Goal: Feedback & Contribution: Submit feedback/report problem

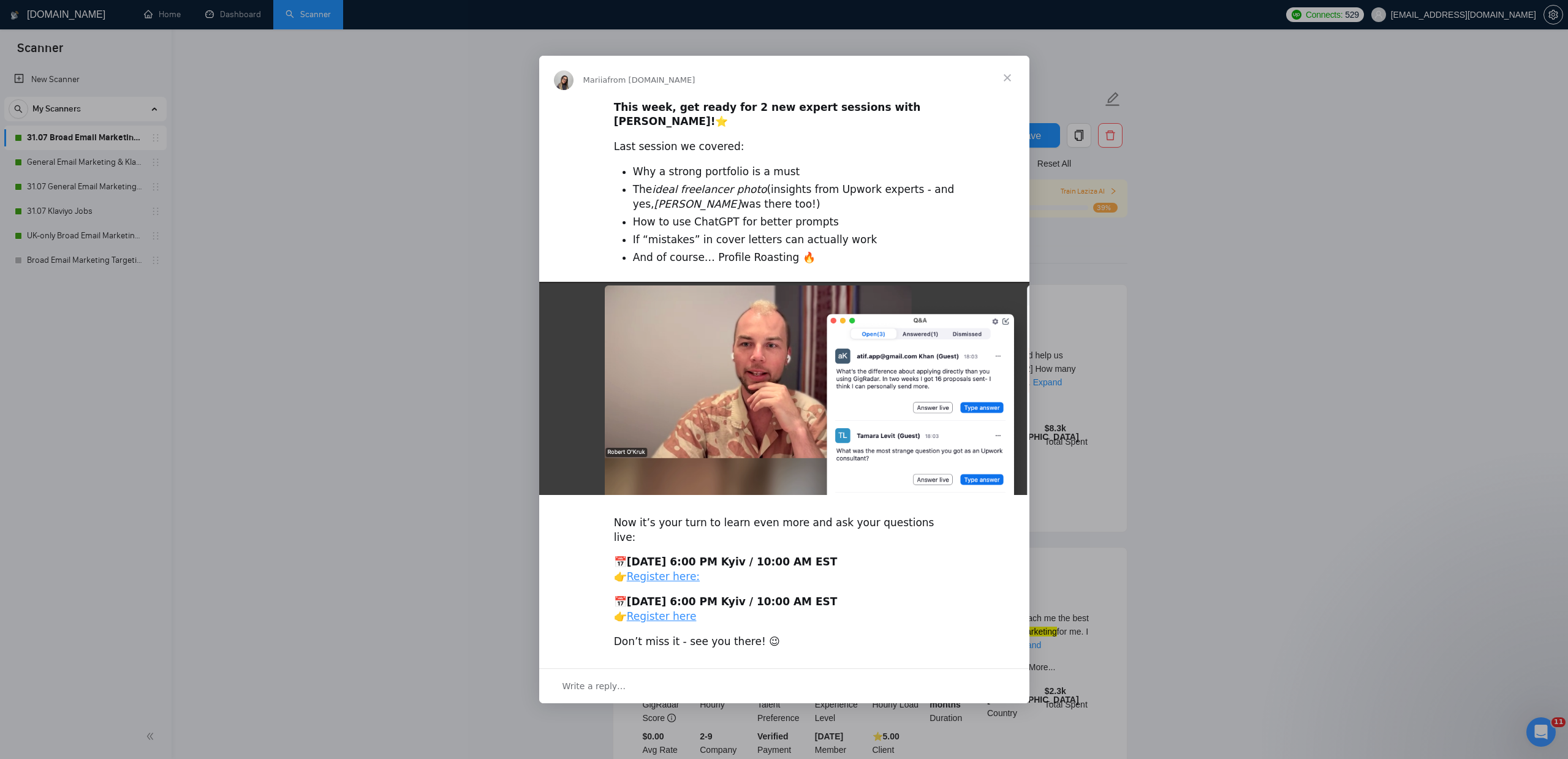
click at [1015, 97] on span "Close" at bounding box center [1007, 77] width 44 height 44
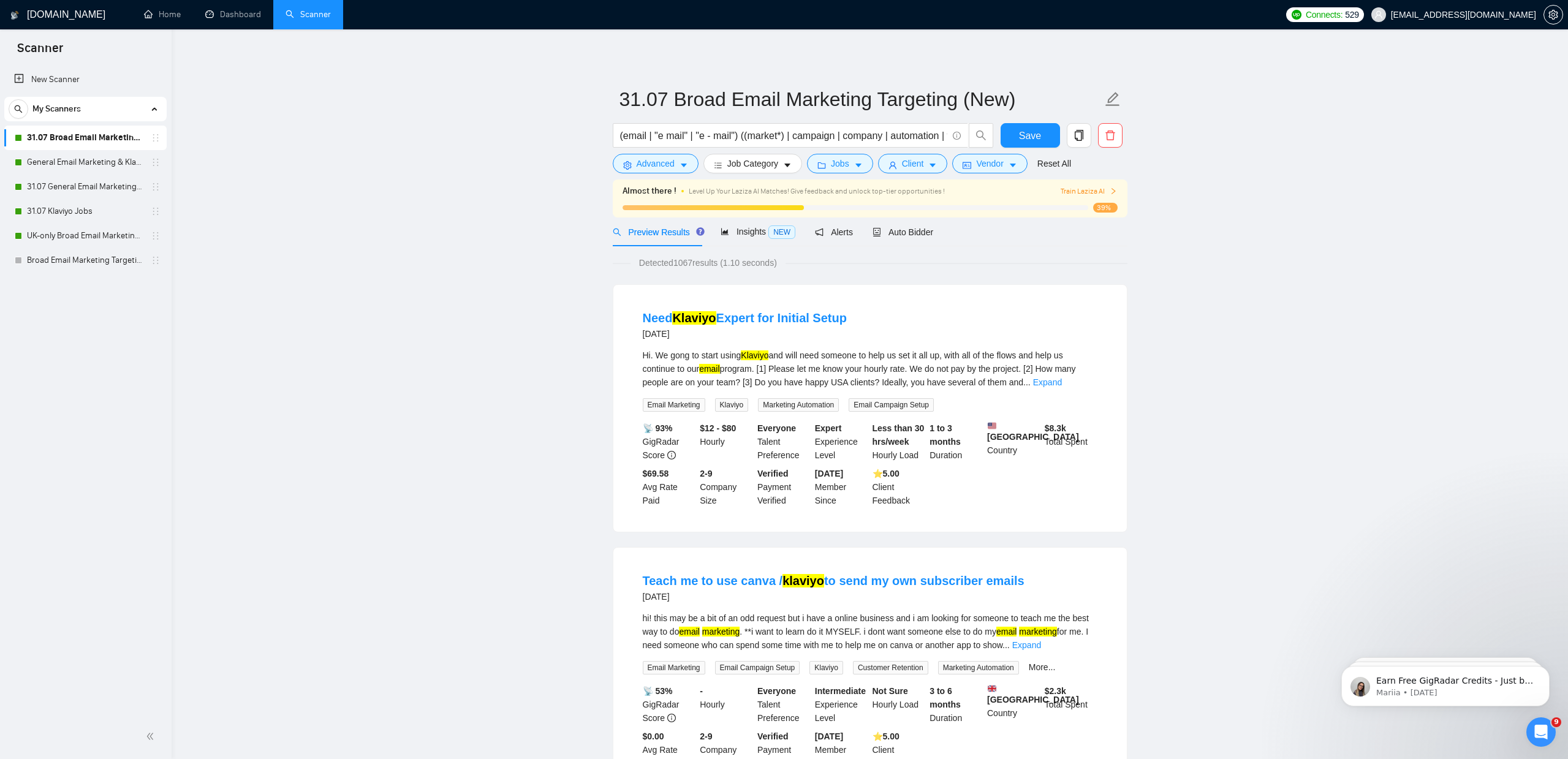
click at [1077, 191] on span "Train Laziza AI" at bounding box center [1088, 191] width 56 height 12
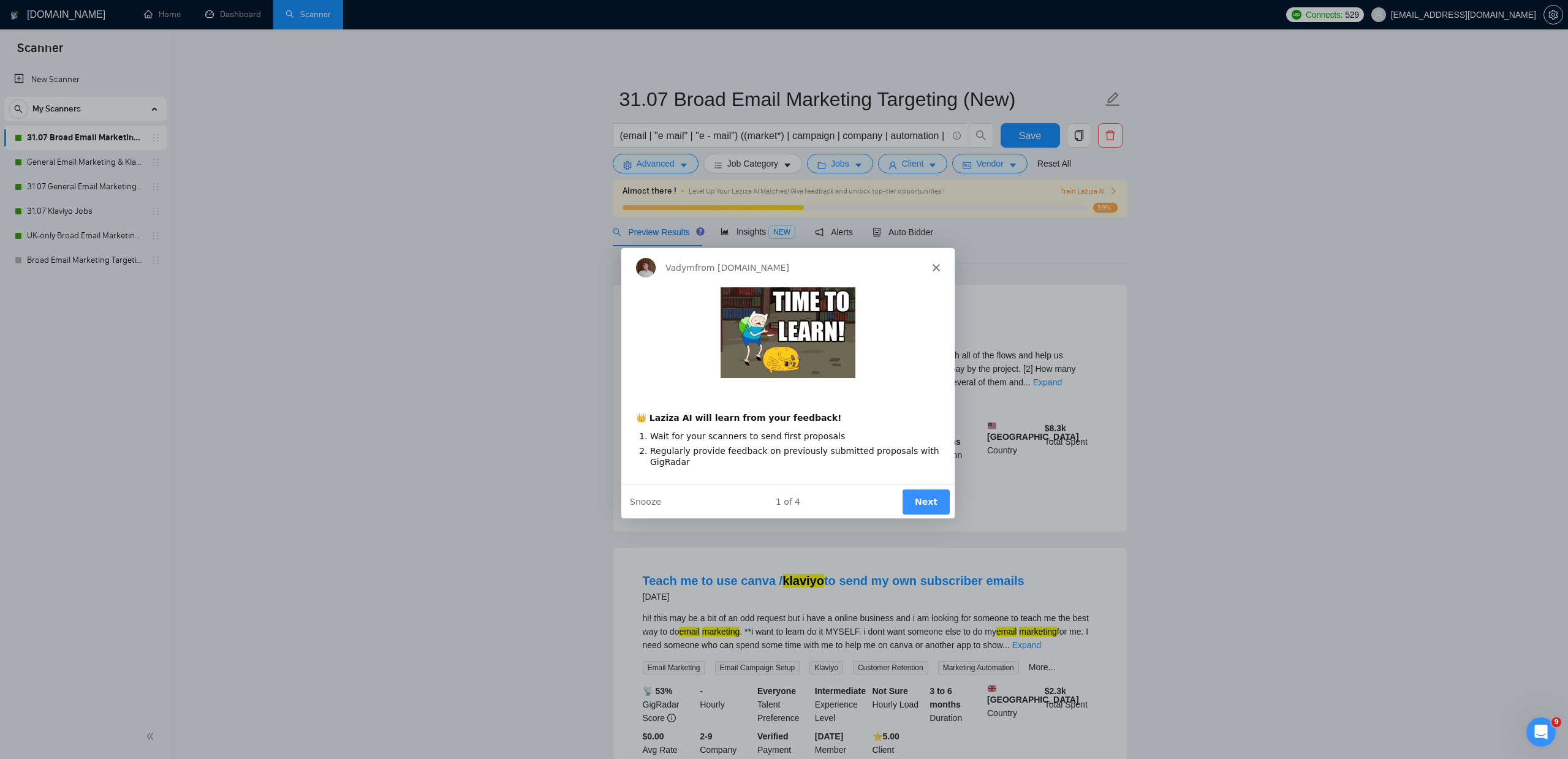
click at [935, 496] on button "Next" at bounding box center [924, 502] width 47 height 25
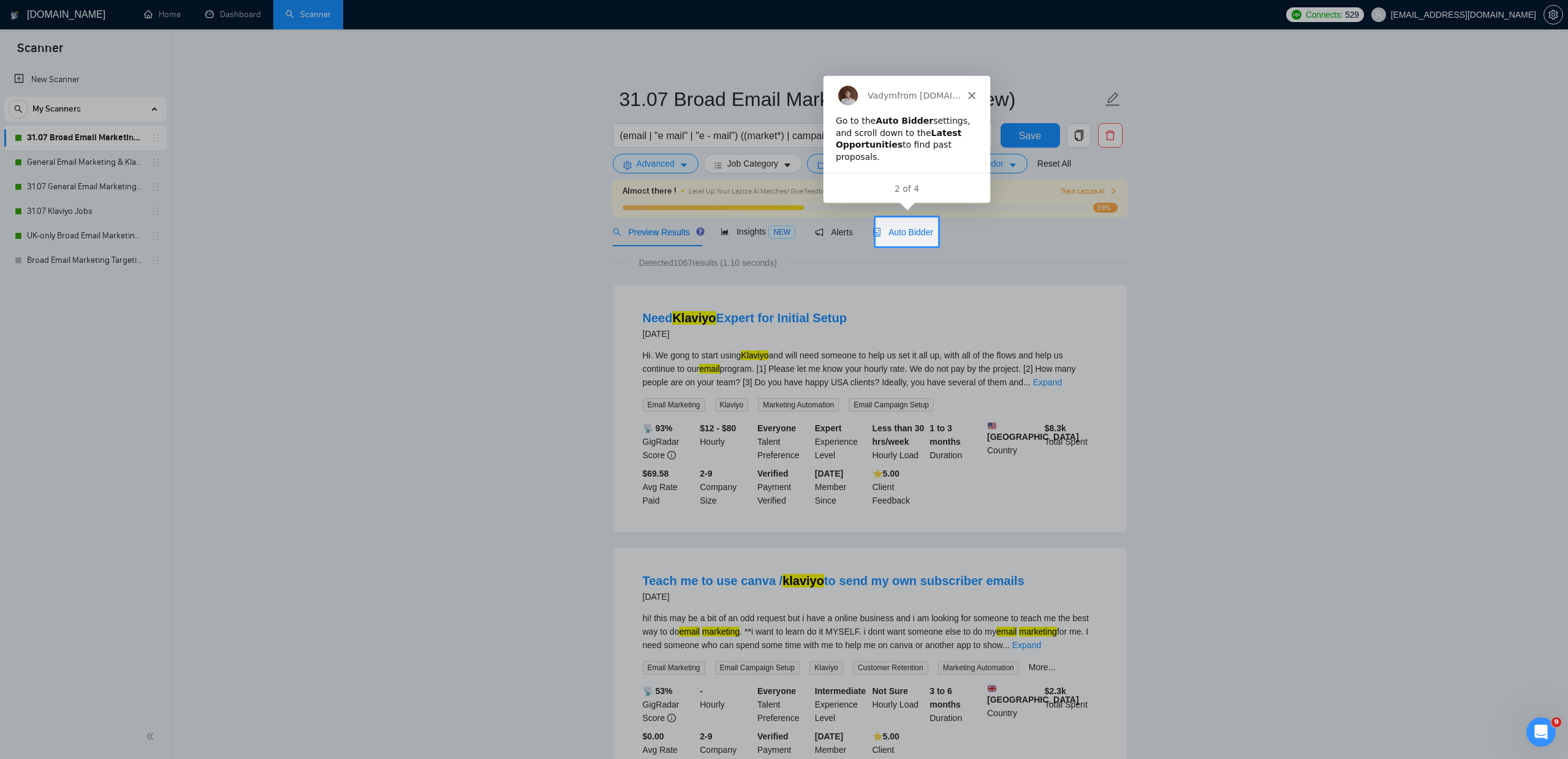
click at [920, 235] on span "Auto Bidder" at bounding box center [903, 232] width 60 height 10
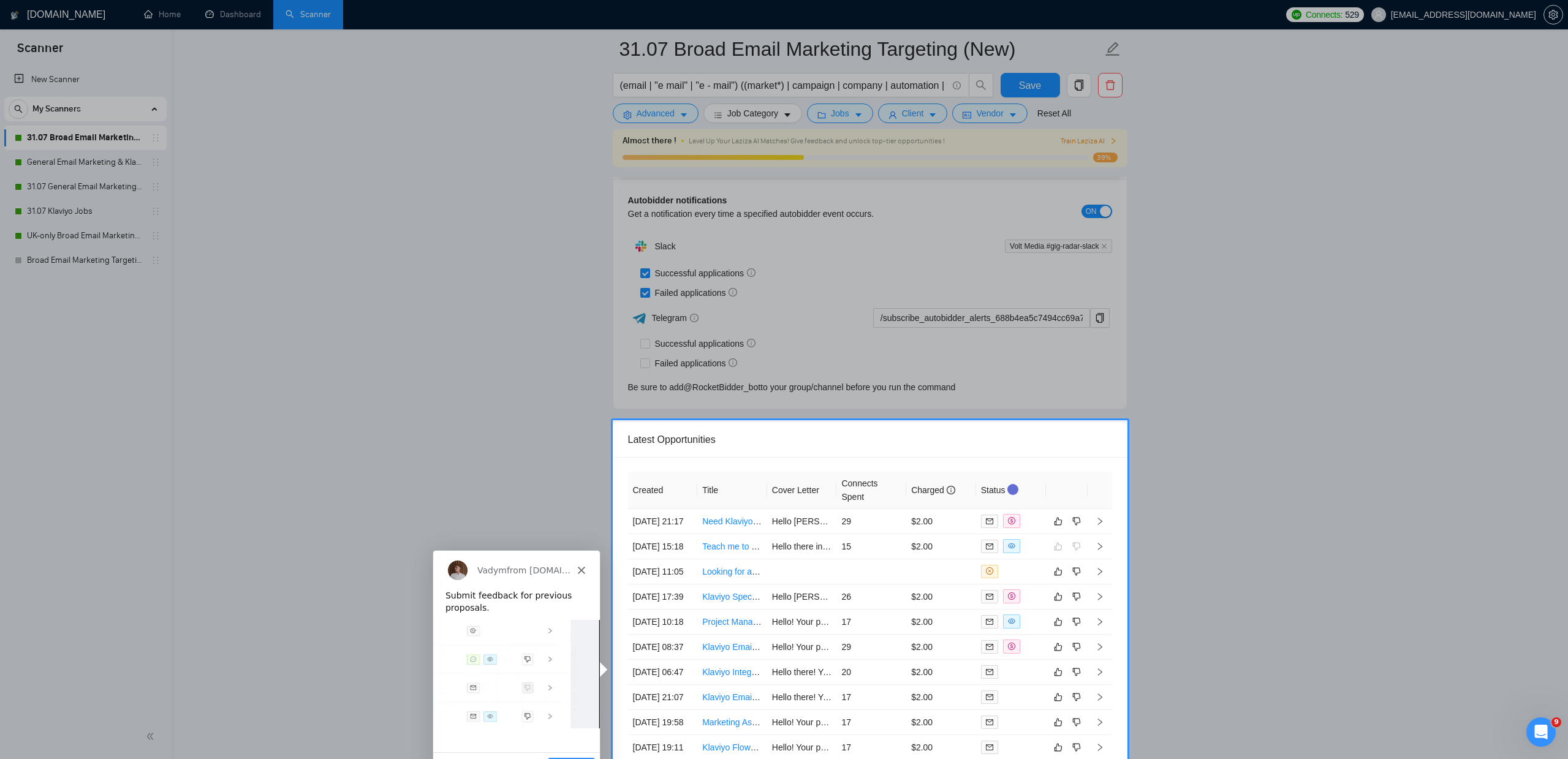
scroll to position [3223, 0]
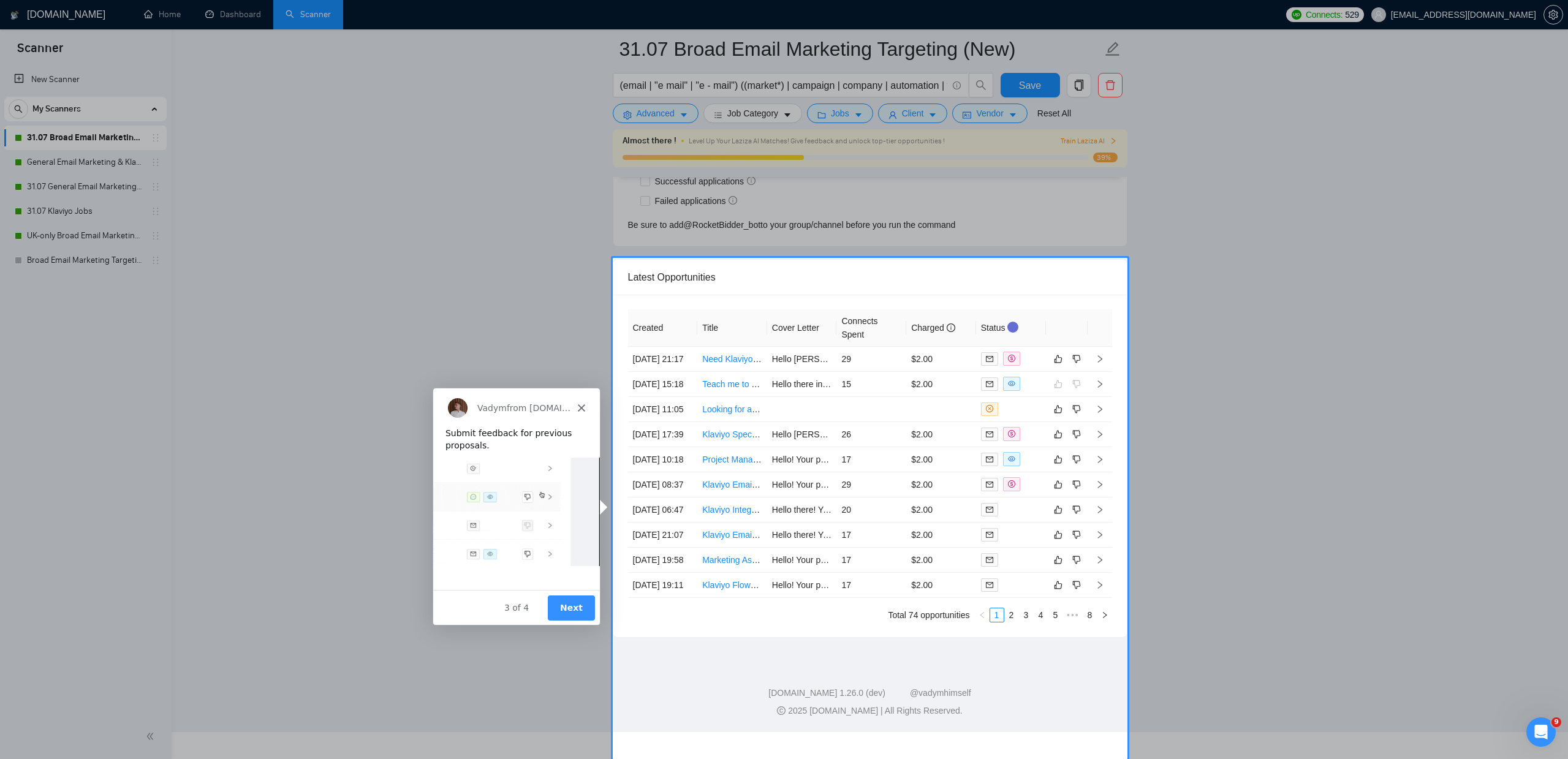
click at [579, 606] on button "Next" at bounding box center [570, 608] width 47 height 25
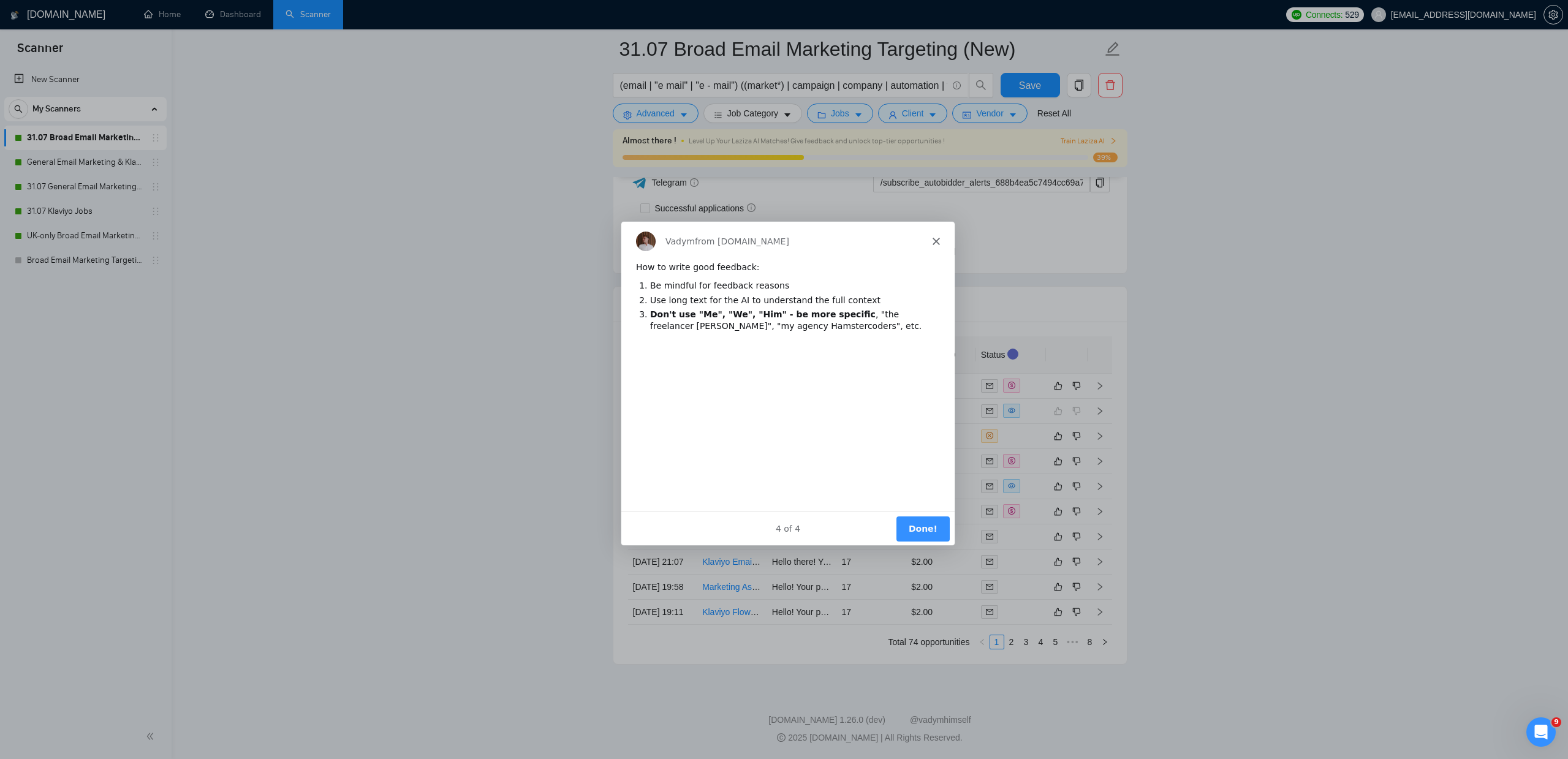
scroll to position [0, 0]
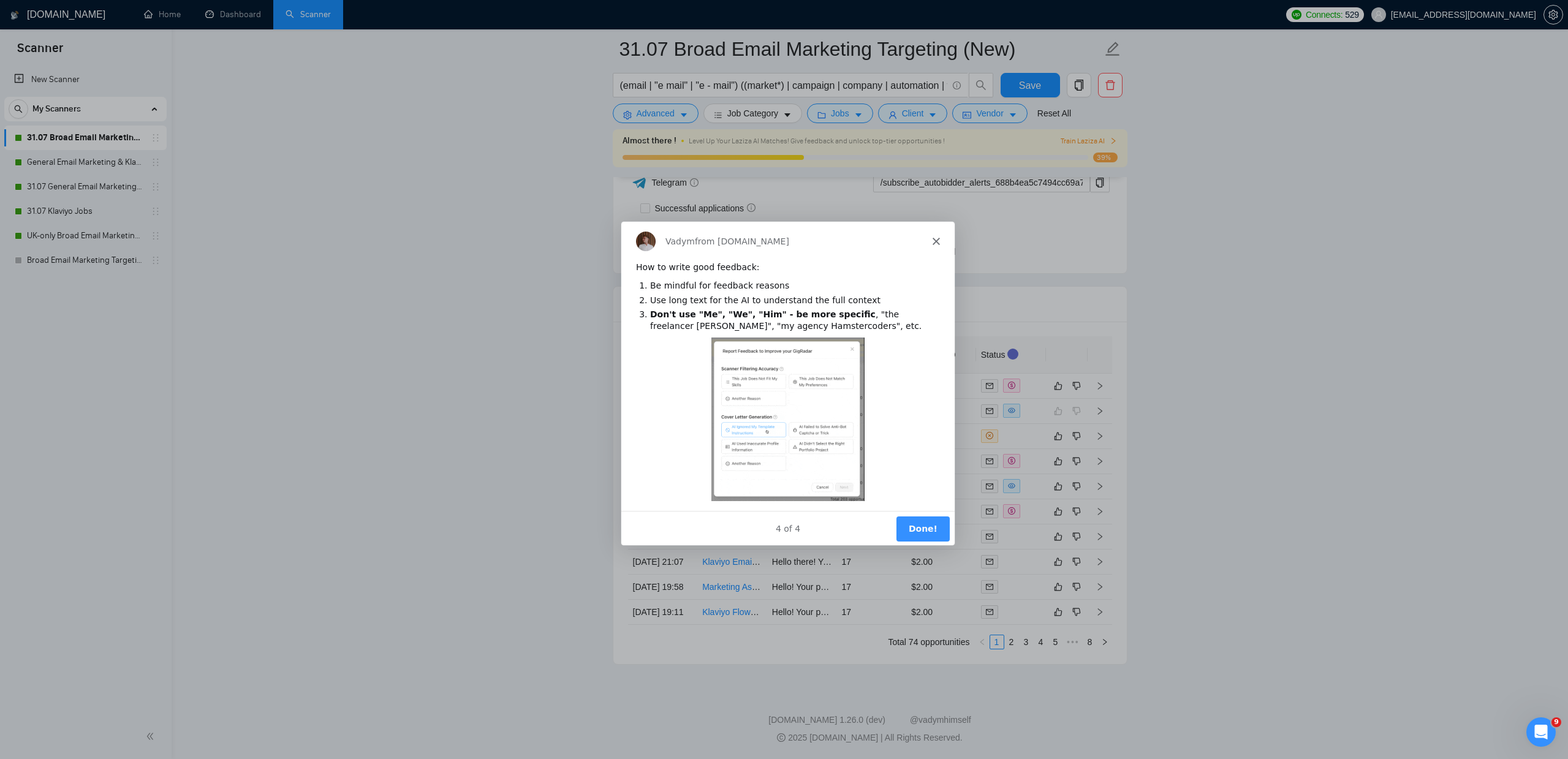
click at [916, 527] on button "Done!" at bounding box center [921, 528] width 53 height 25
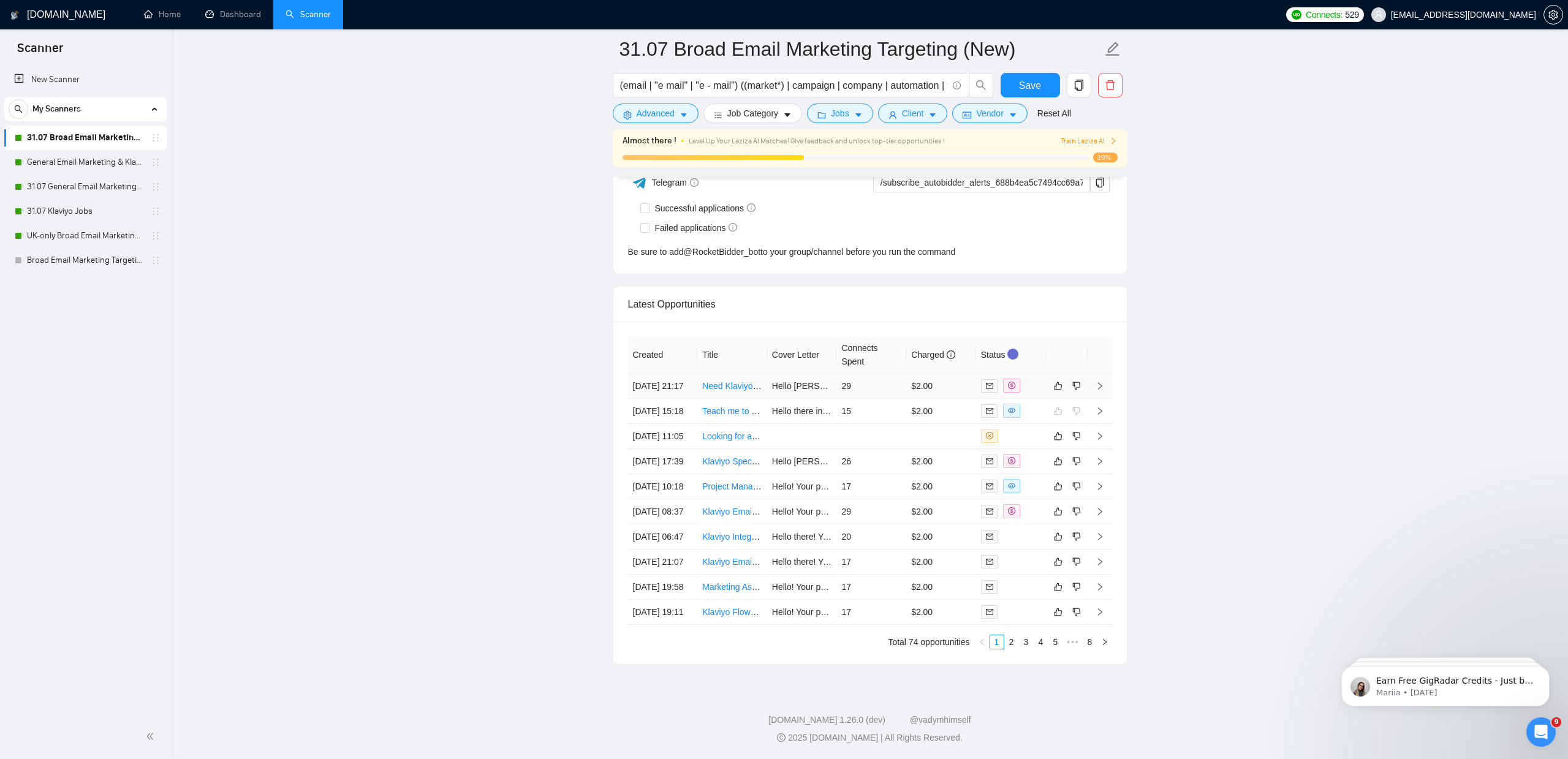
click at [740, 381] on link "Need Klaviyo Expert for Initial Setup" at bounding box center [771, 386] width 138 height 10
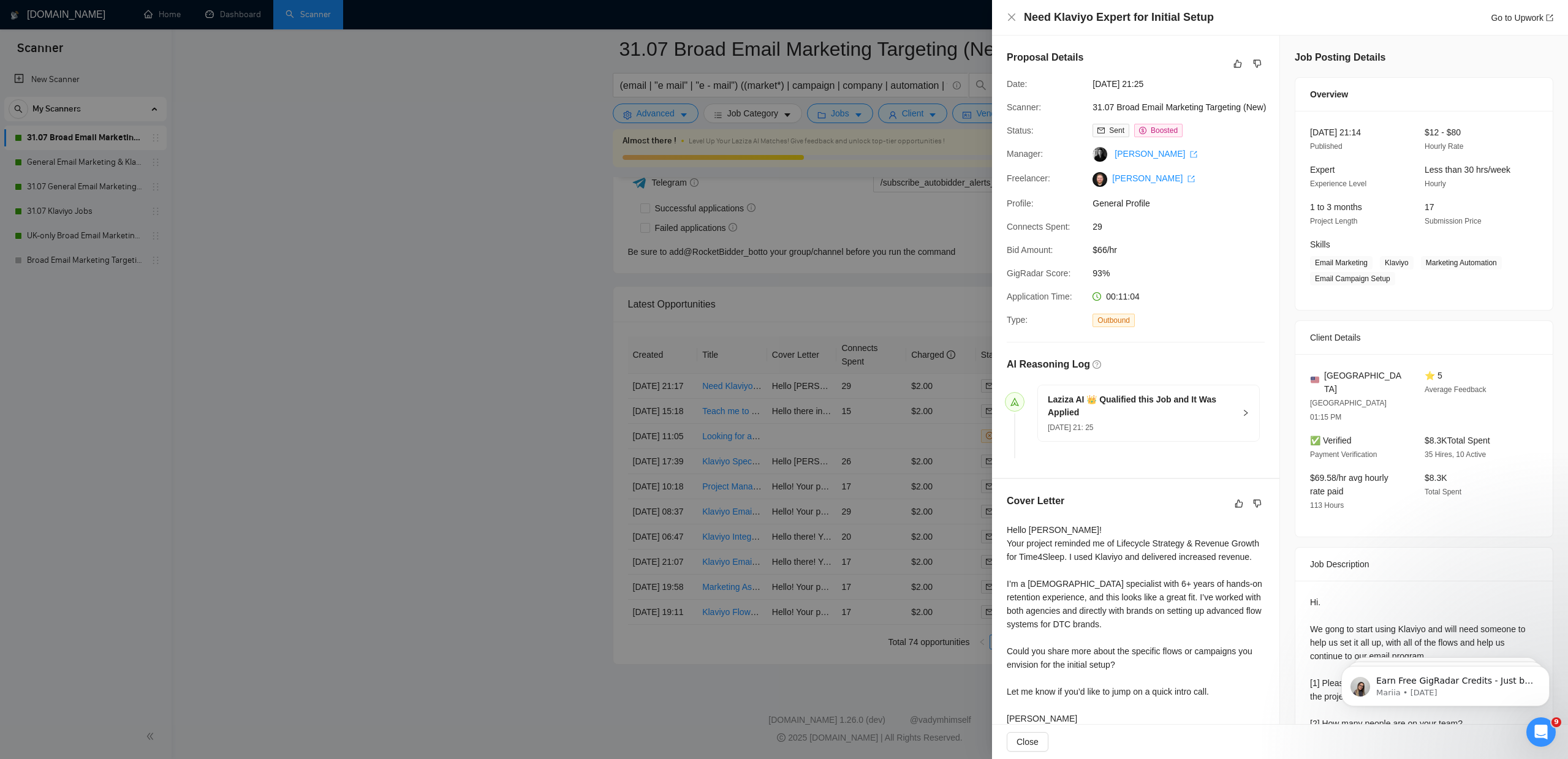
click at [482, 434] on div at bounding box center [784, 380] width 1568 height 759
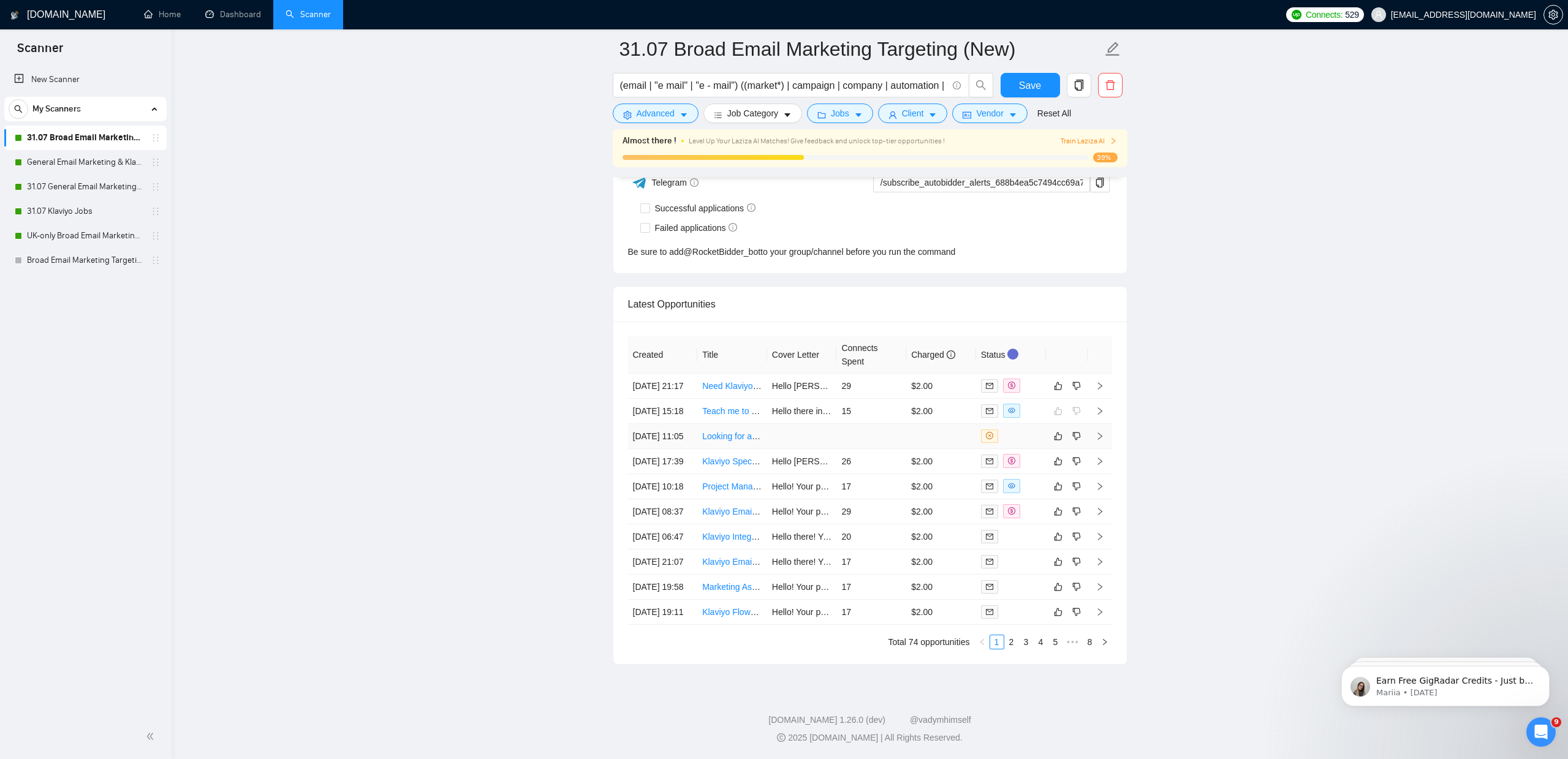
click at [856, 424] on td at bounding box center [871, 437] width 70 height 25
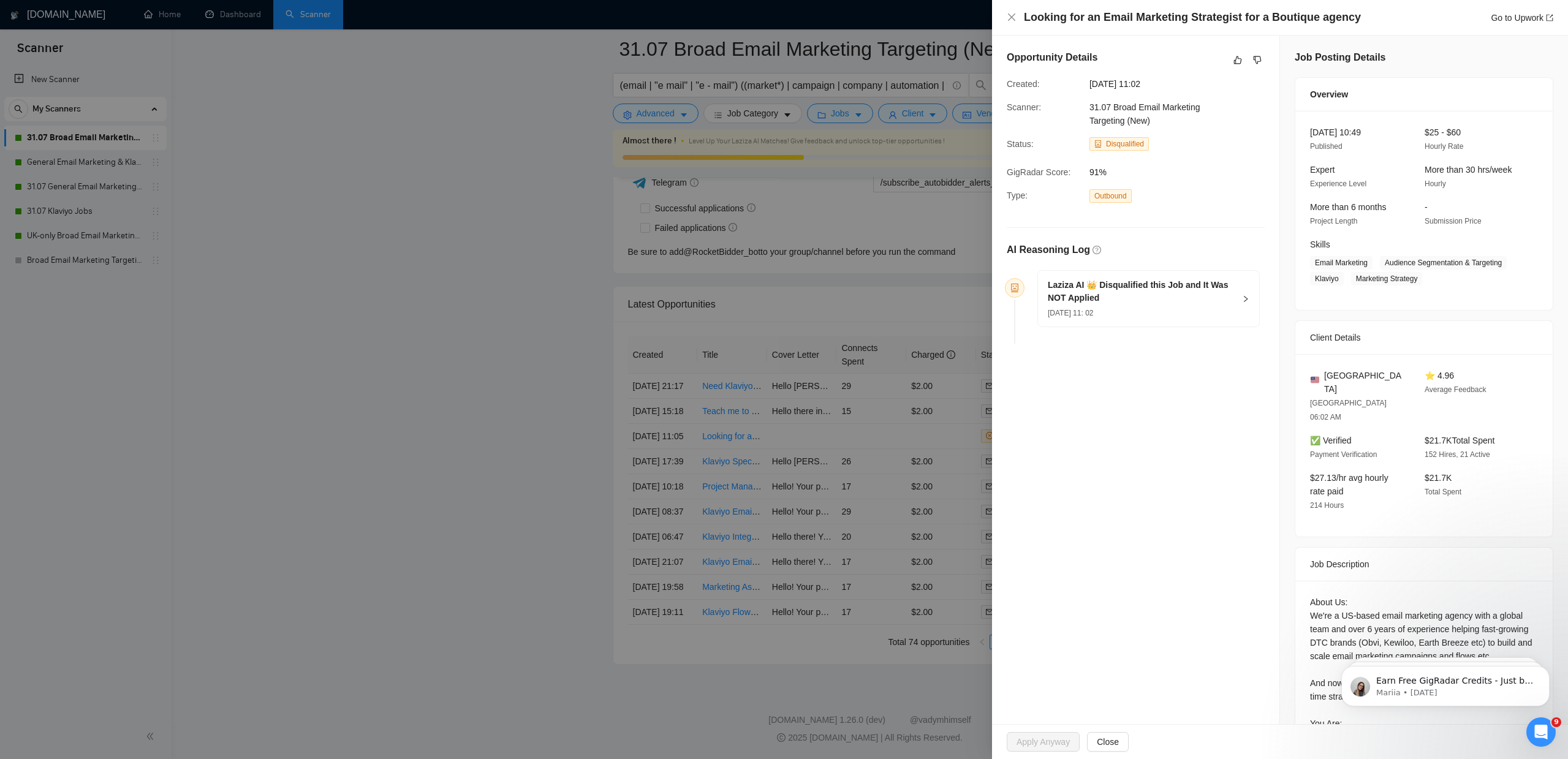
click at [544, 424] on div at bounding box center [784, 380] width 1568 height 759
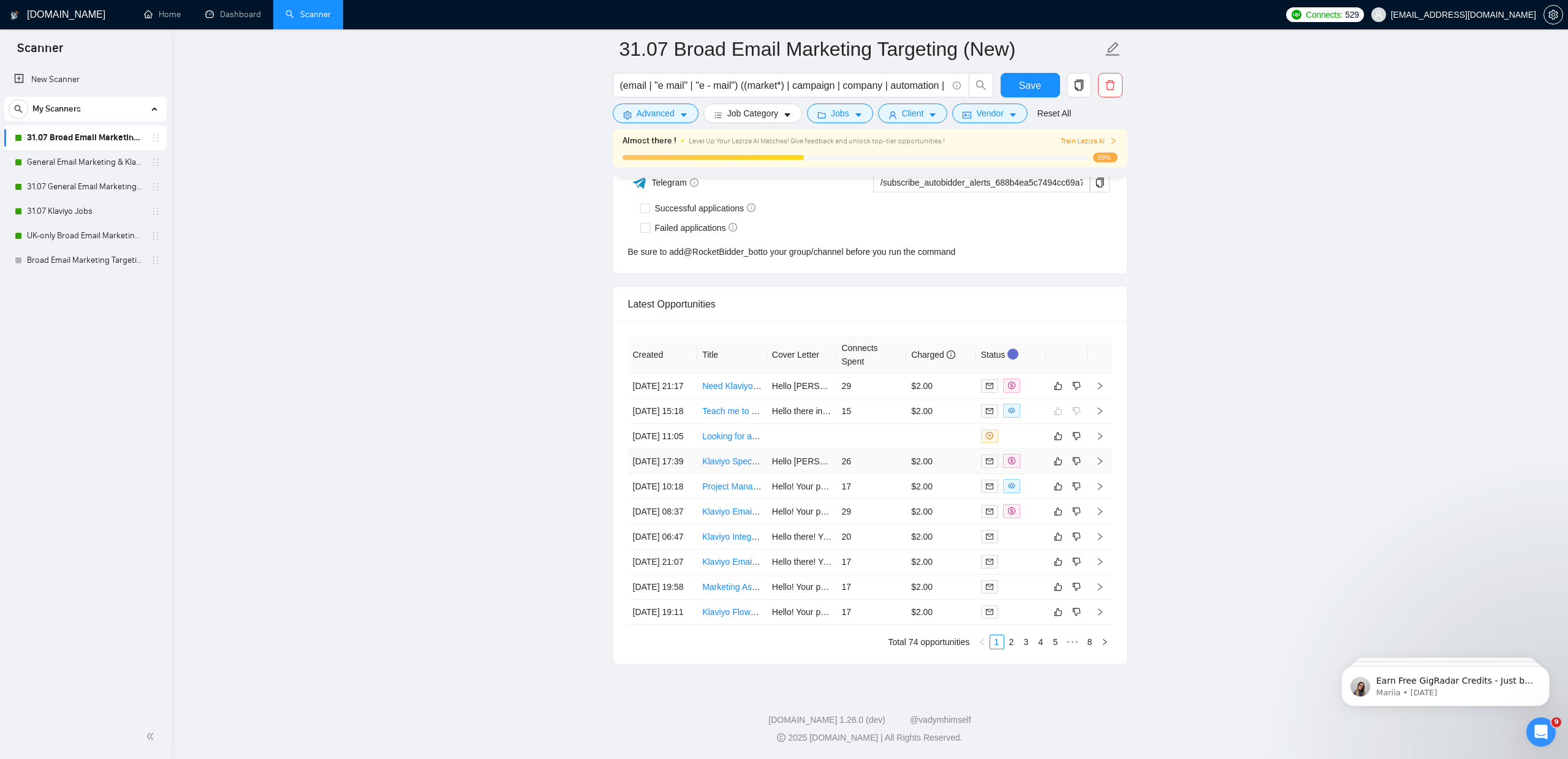
click at [952, 450] on td "$2.00" at bounding box center [941, 462] width 70 height 25
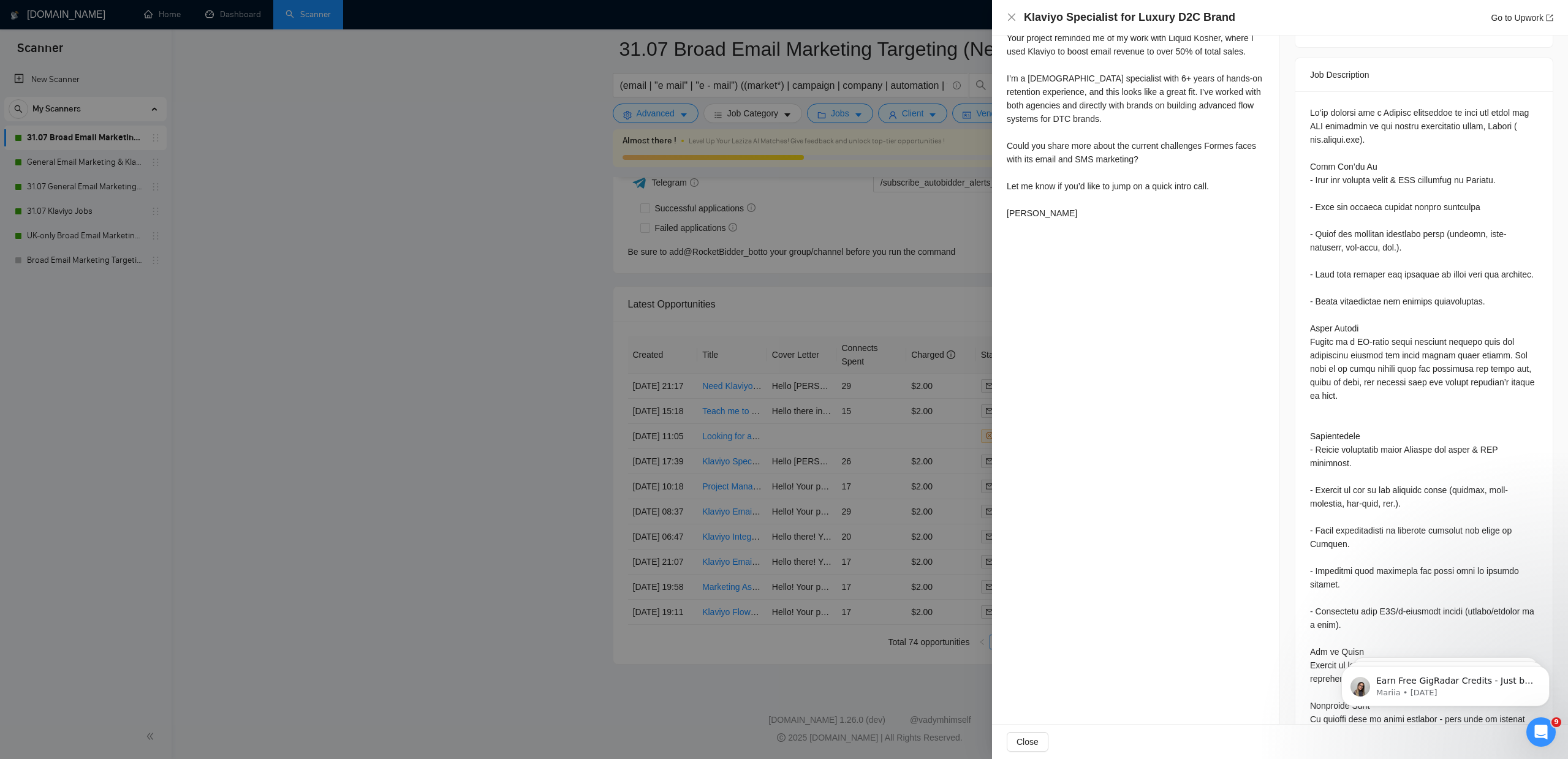
scroll to position [612, 0]
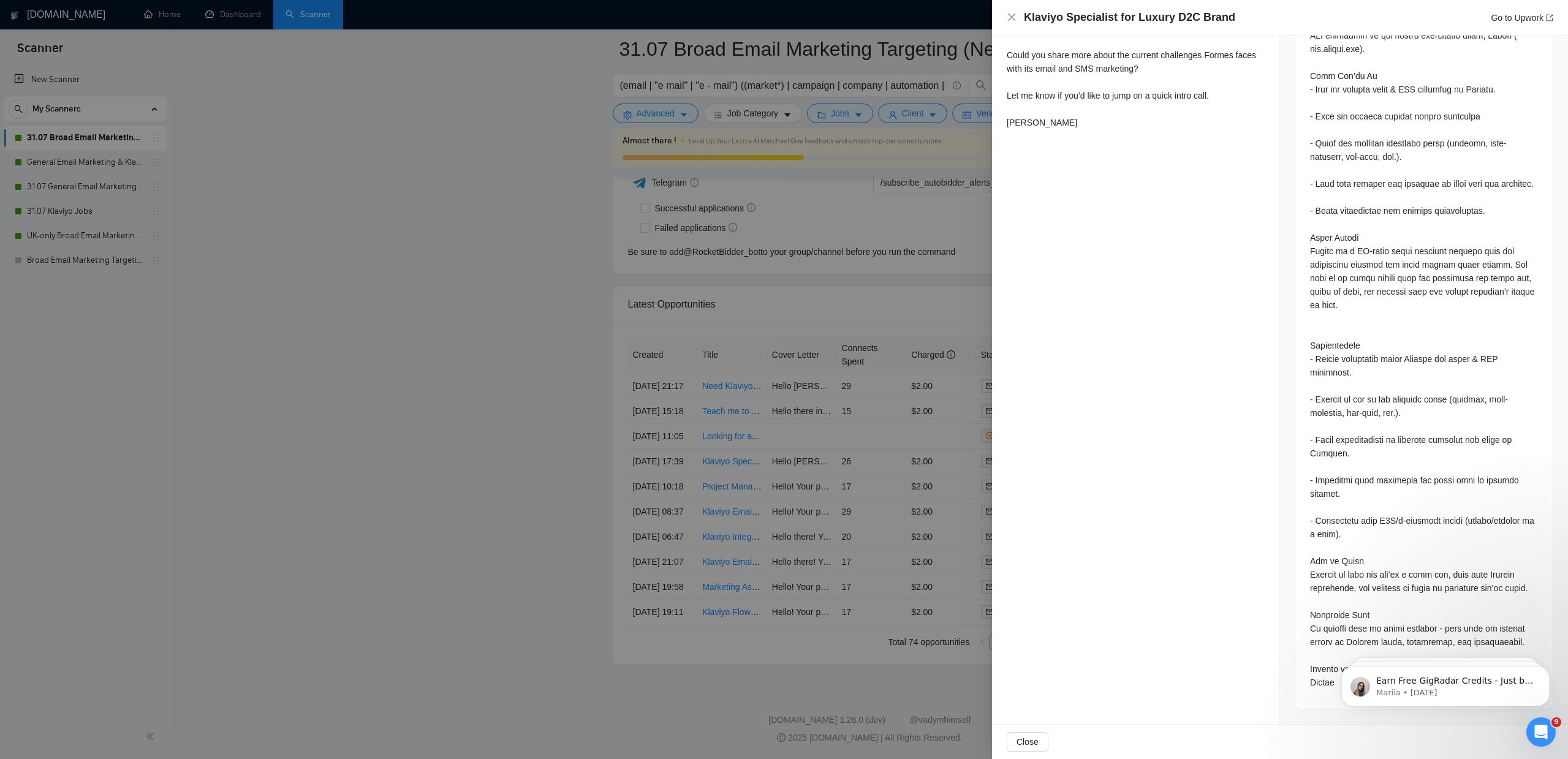
click at [543, 496] on div at bounding box center [784, 380] width 1568 height 759
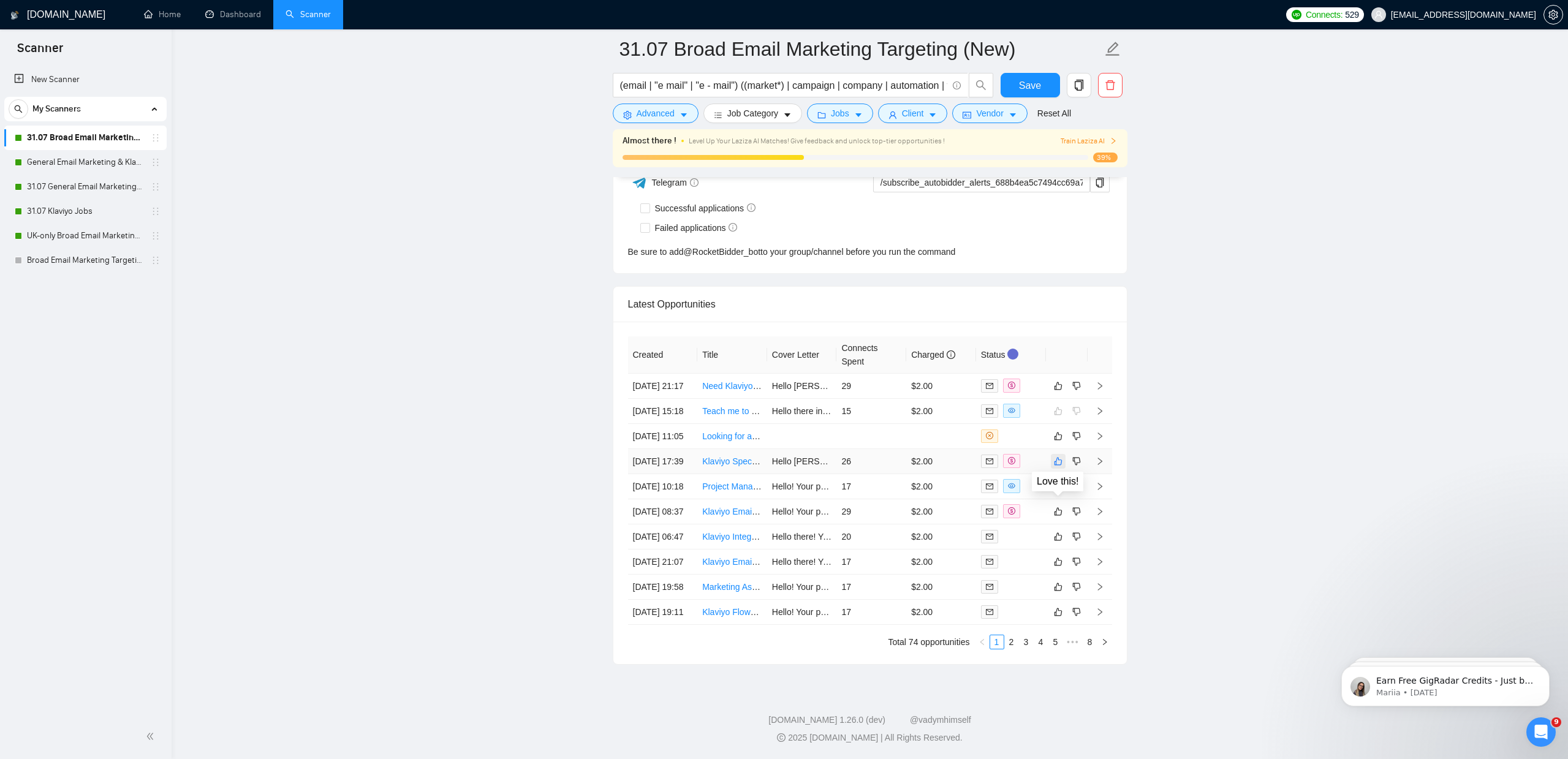
click at [1057, 457] on icon "like" at bounding box center [1058, 461] width 9 height 10
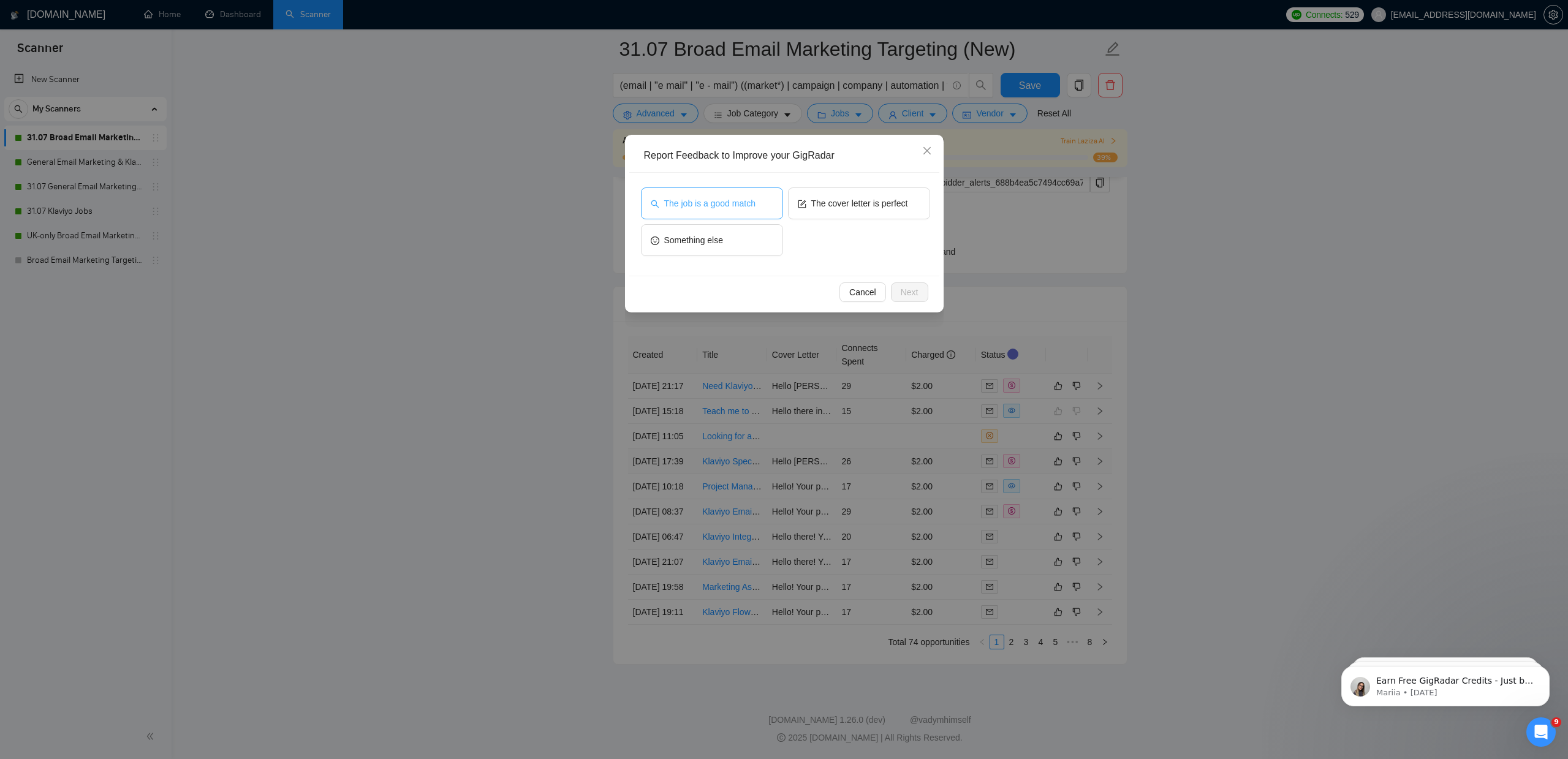
click at [703, 209] on span "The job is a good match" at bounding box center [710, 203] width 91 height 14
click at [901, 295] on span "Next" at bounding box center [909, 292] width 18 height 14
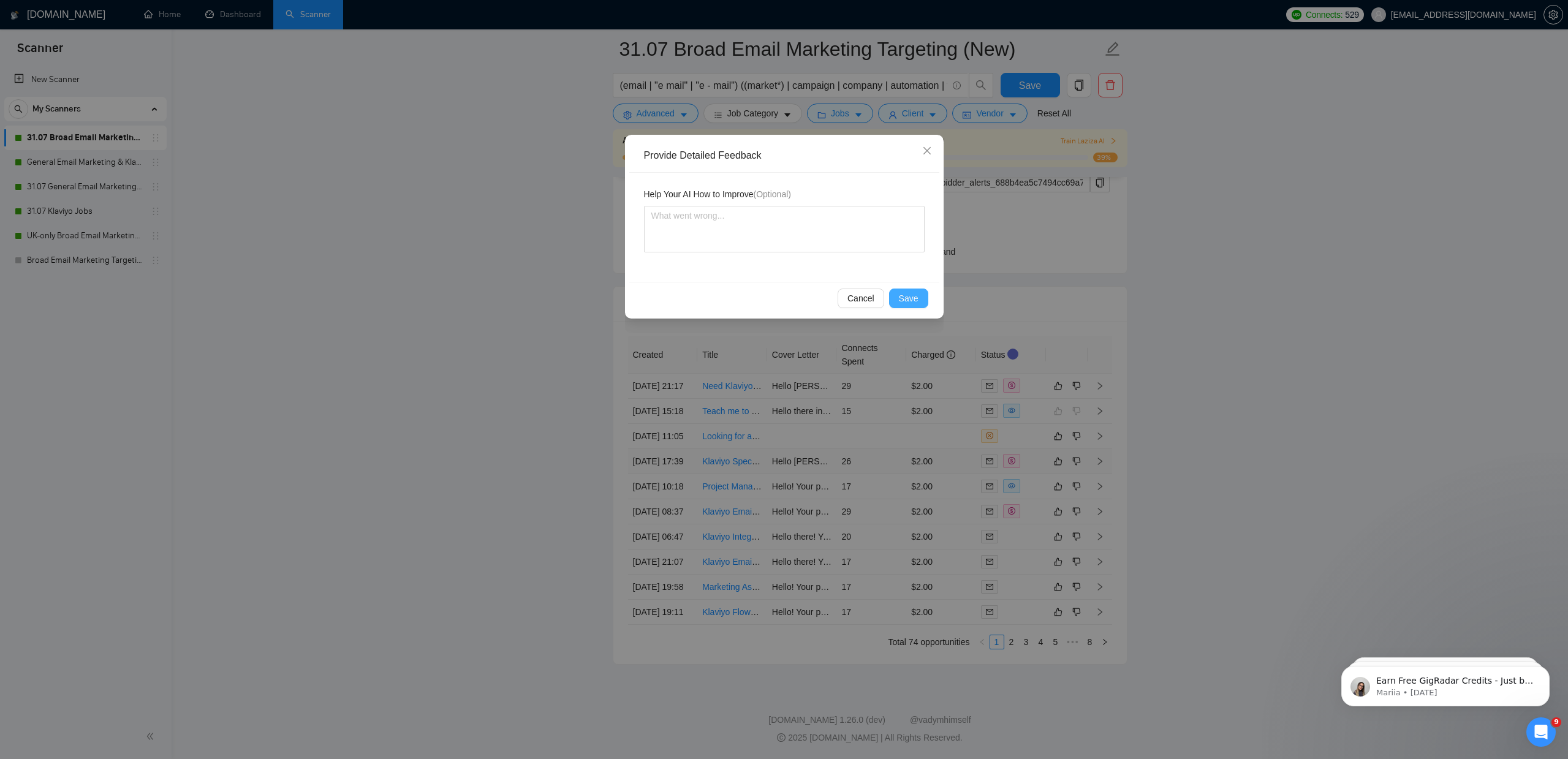
click at [909, 304] on span "Save" at bounding box center [909, 298] width 20 height 14
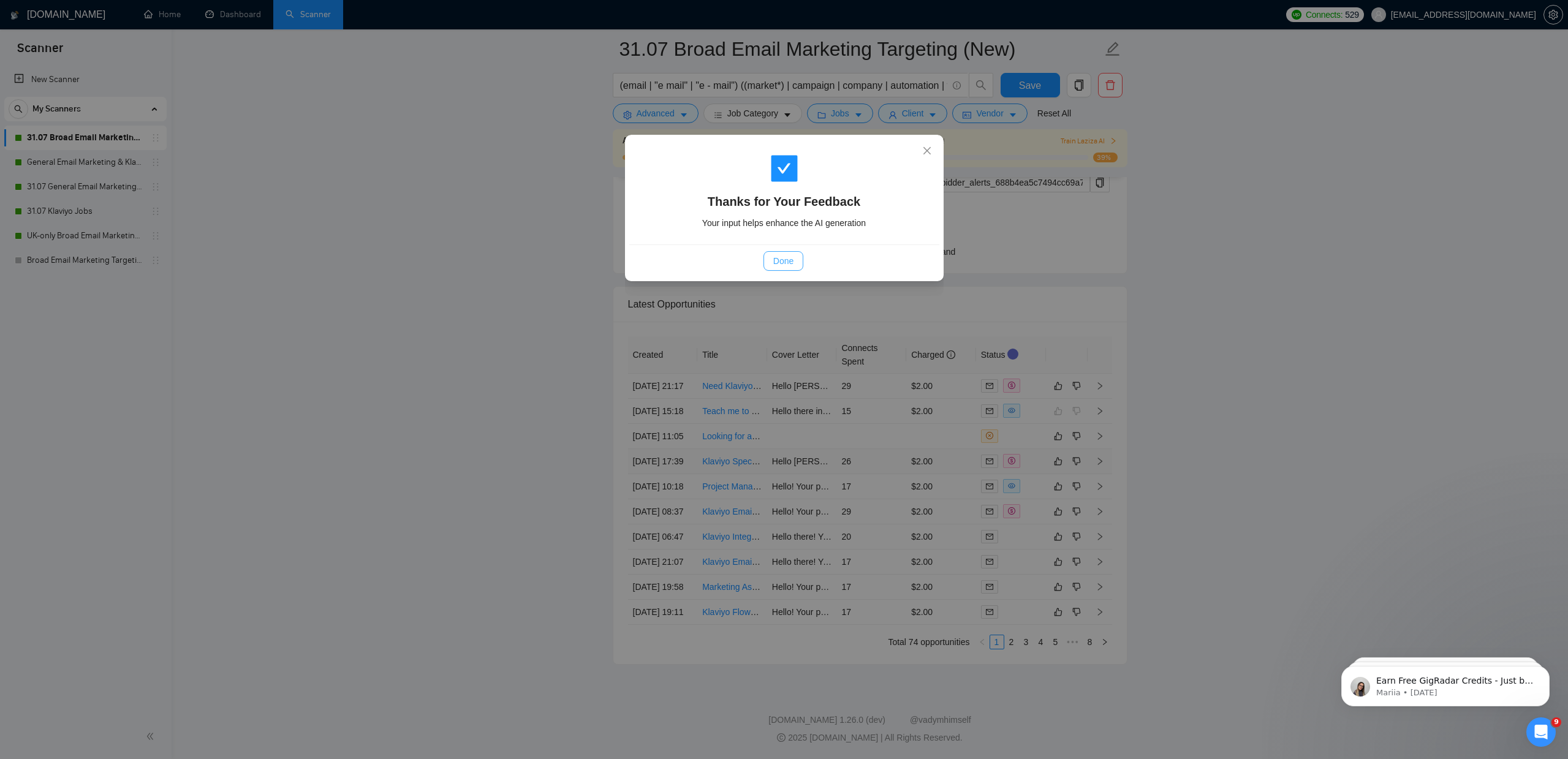
click at [785, 265] on span "Done" at bounding box center [783, 261] width 20 height 14
